Goal: Task Accomplishment & Management: Manage account settings

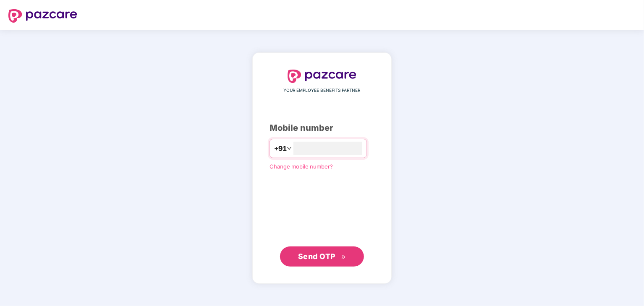
type input "**********"
click at [315, 254] on span "Send OTP" at bounding box center [316, 256] width 37 height 9
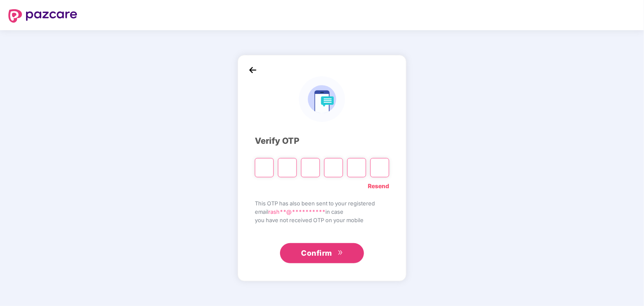
paste input "*"
type input "*"
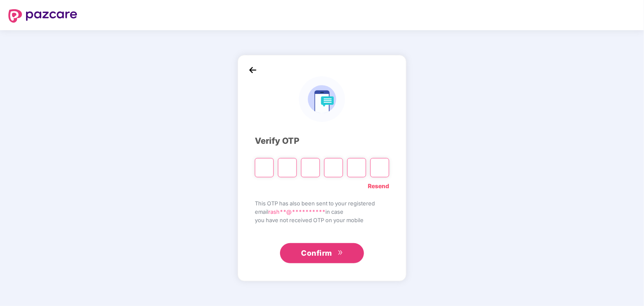
type input "*"
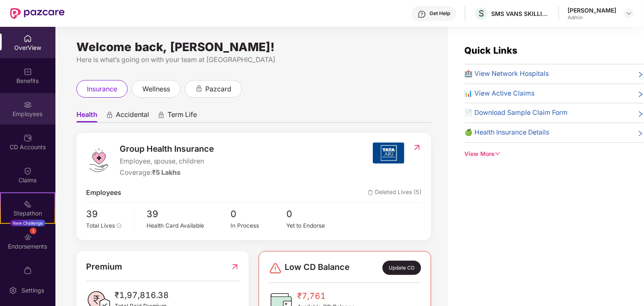
click at [27, 107] on img at bounding box center [27, 105] width 8 height 8
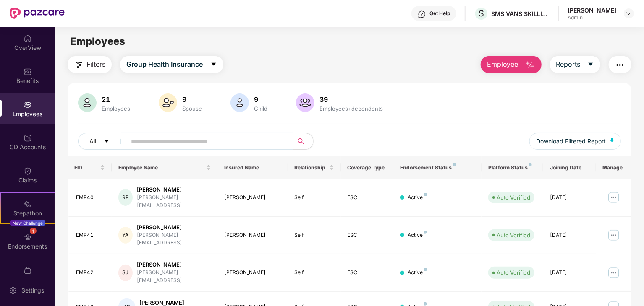
click at [156, 98] on div "21 Employees 9 Spouse 9 Child [DEMOGRAPHIC_DATA] Employees+dependents" at bounding box center [349, 104] width 542 height 20
click at [171, 105] on img at bounding box center [168, 103] width 18 height 18
click at [187, 99] on div "9" at bounding box center [191, 99] width 23 height 8
click at [185, 112] on div "9 Spouse" at bounding box center [181, 104] width 48 height 20
click at [180, 98] on div "9" at bounding box center [191, 99] width 23 height 8
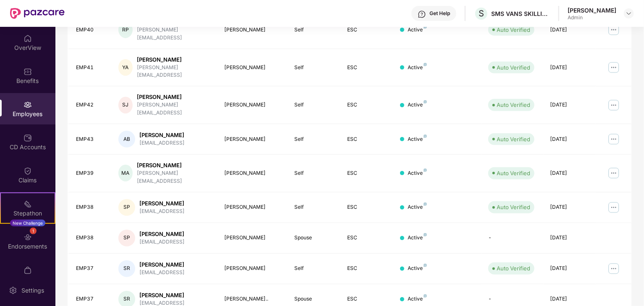
scroll to position [208, 0]
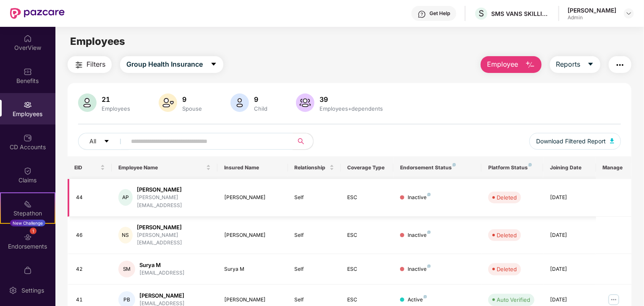
scroll to position [0, 0]
